Goal: Information Seeking & Learning: Check status

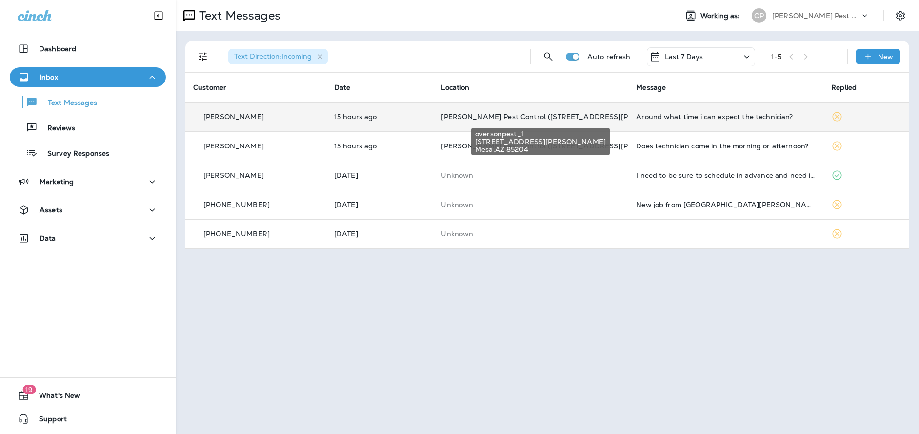
click at [464, 119] on span "[PERSON_NAME] Pest Control ([STREET_ADDRESS][PERSON_NAME])" at bounding box center [562, 116] width 242 height 9
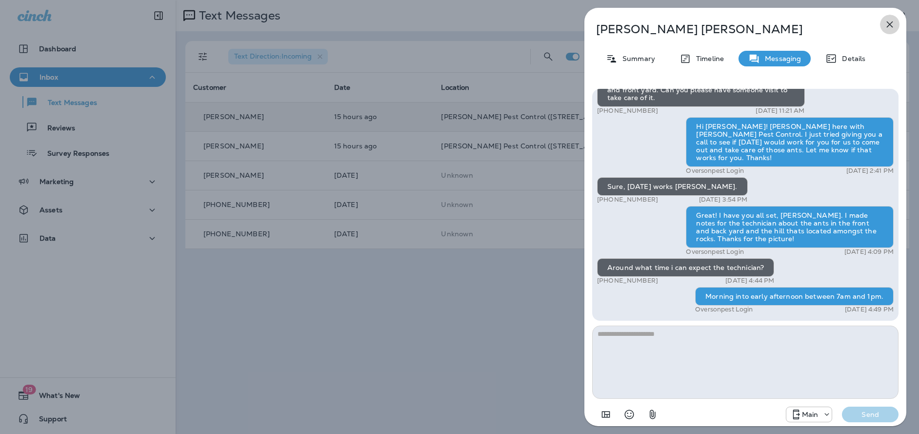
click at [891, 22] on icon "button" at bounding box center [890, 25] width 12 height 12
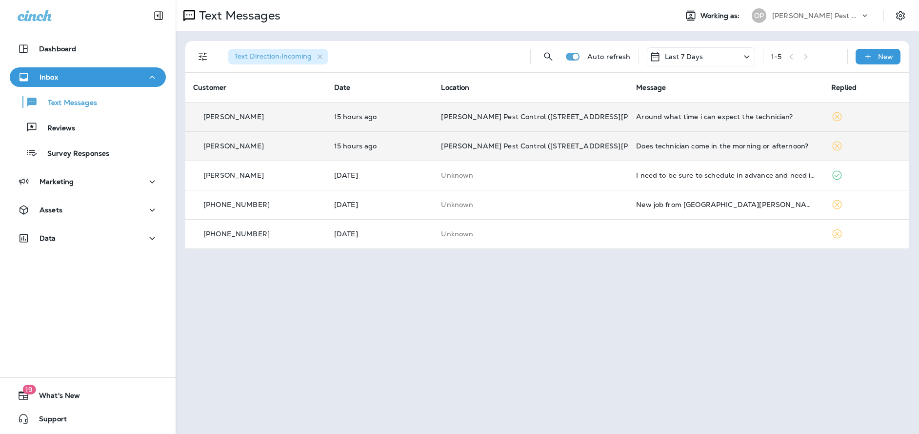
click at [549, 152] on td "[PERSON_NAME] Pest Control ([STREET_ADDRESS][PERSON_NAME])" at bounding box center [530, 145] width 195 height 29
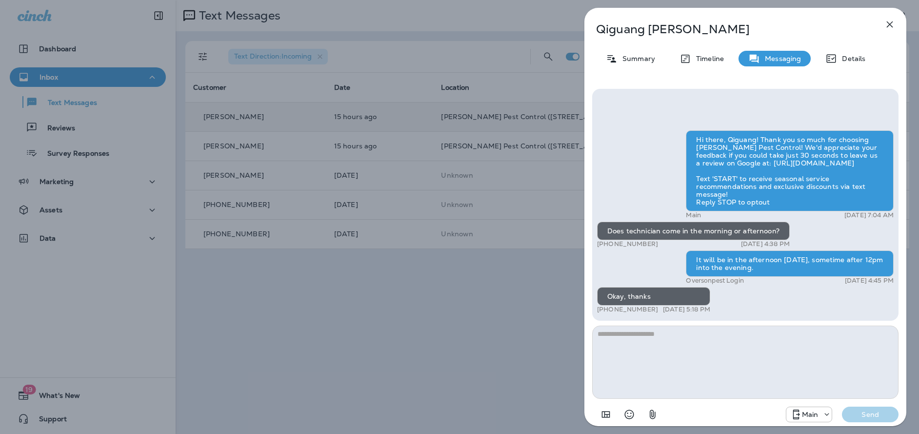
click at [888, 27] on icon "button" at bounding box center [890, 25] width 12 height 12
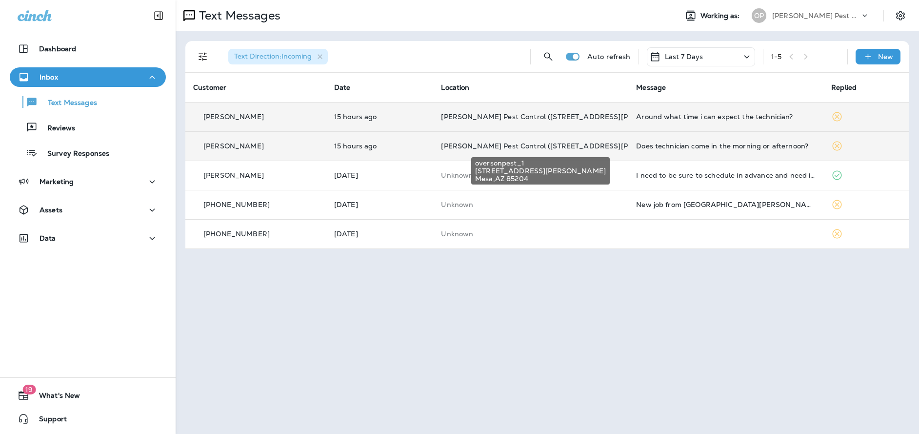
click at [563, 149] on span "[PERSON_NAME] Pest Control ([STREET_ADDRESS][PERSON_NAME])" at bounding box center [562, 145] width 242 height 9
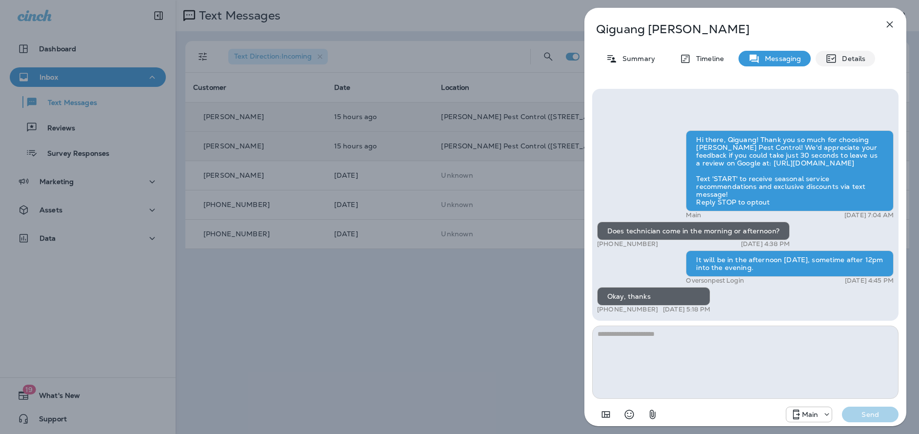
click at [843, 55] on p "Details" at bounding box center [851, 59] width 28 height 8
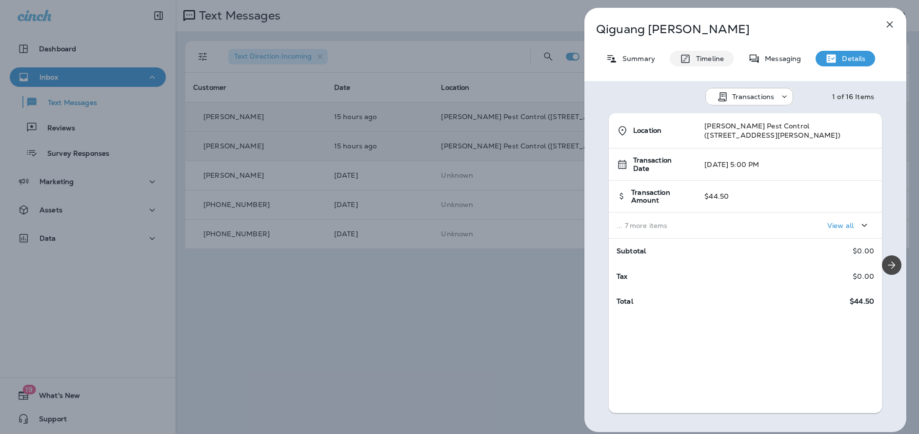
click at [703, 59] on p "Timeline" at bounding box center [707, 59] width 33 height 8
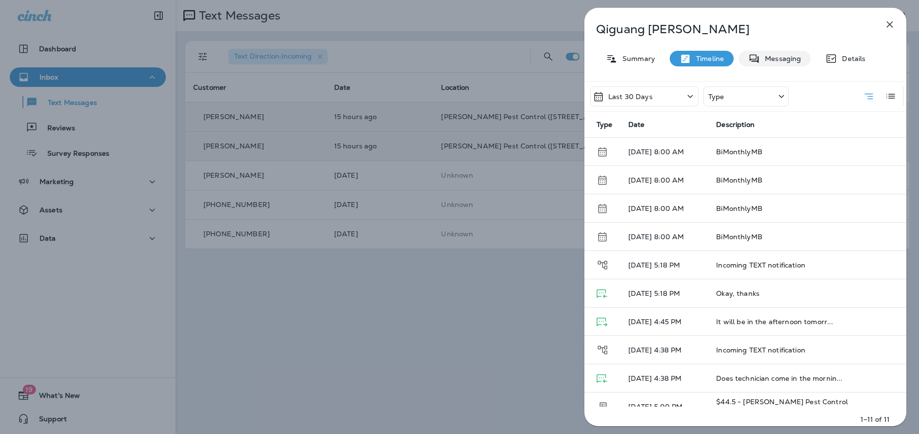
click at [742, 60] on div "Messaging" at bounding box center [775, 59] width 72 height 16
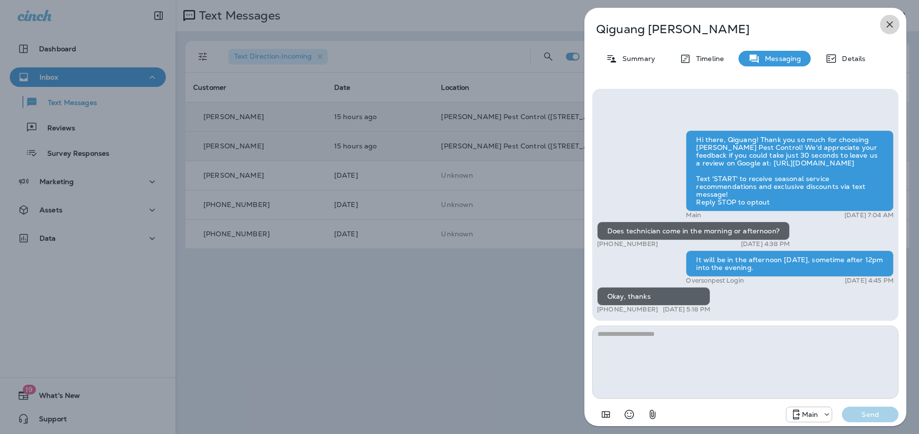
click at [893, 27] on icon "button" at bounding box center [890, 24] width 6 height 6
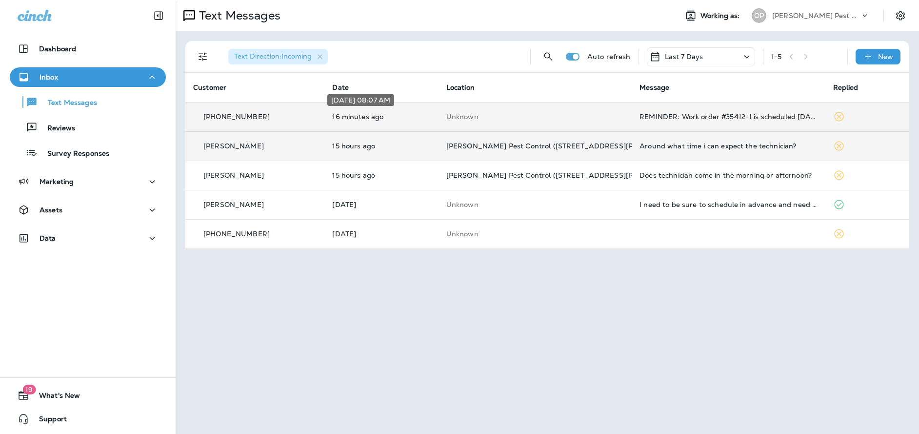
click at [392, 119] on p "16 minutes ago" at bounding box center [381, 117] width 98 height 8
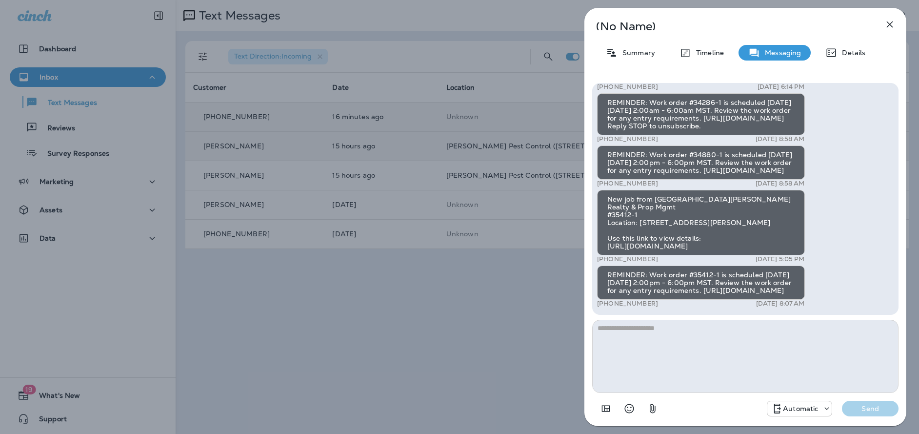
click at [892, 23] on icon "button" at bounding box center [890, 25] width 12 height 12
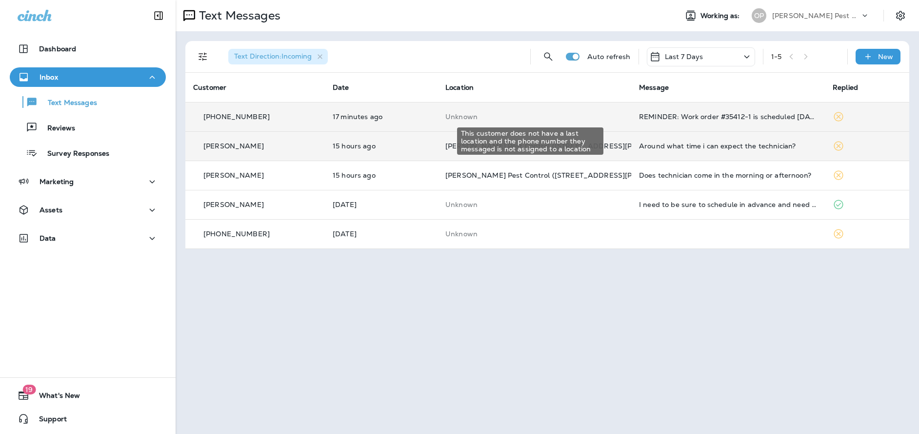
click at [465, 115] on p "Unknown" at bounding box center [534, 117] width 178 height 8
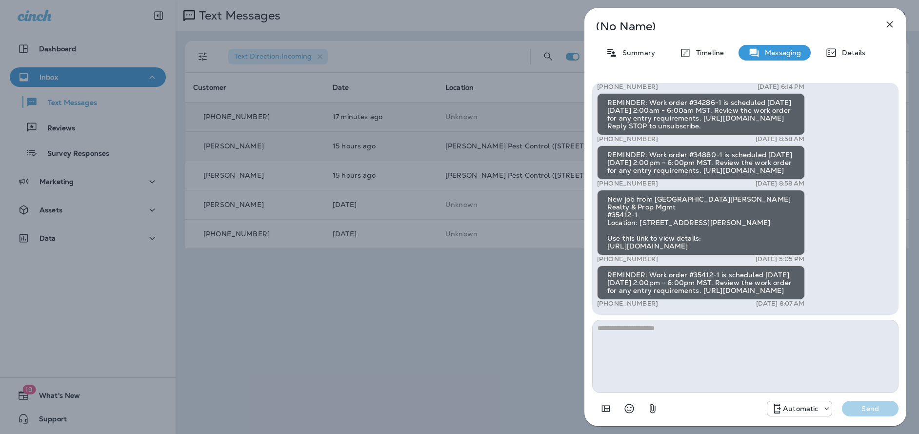
click at [898, 26] on button "button" at bounding box center [890, 25] width 20 height 20
